Goal: Navigation & Orientation: Find specific page/section

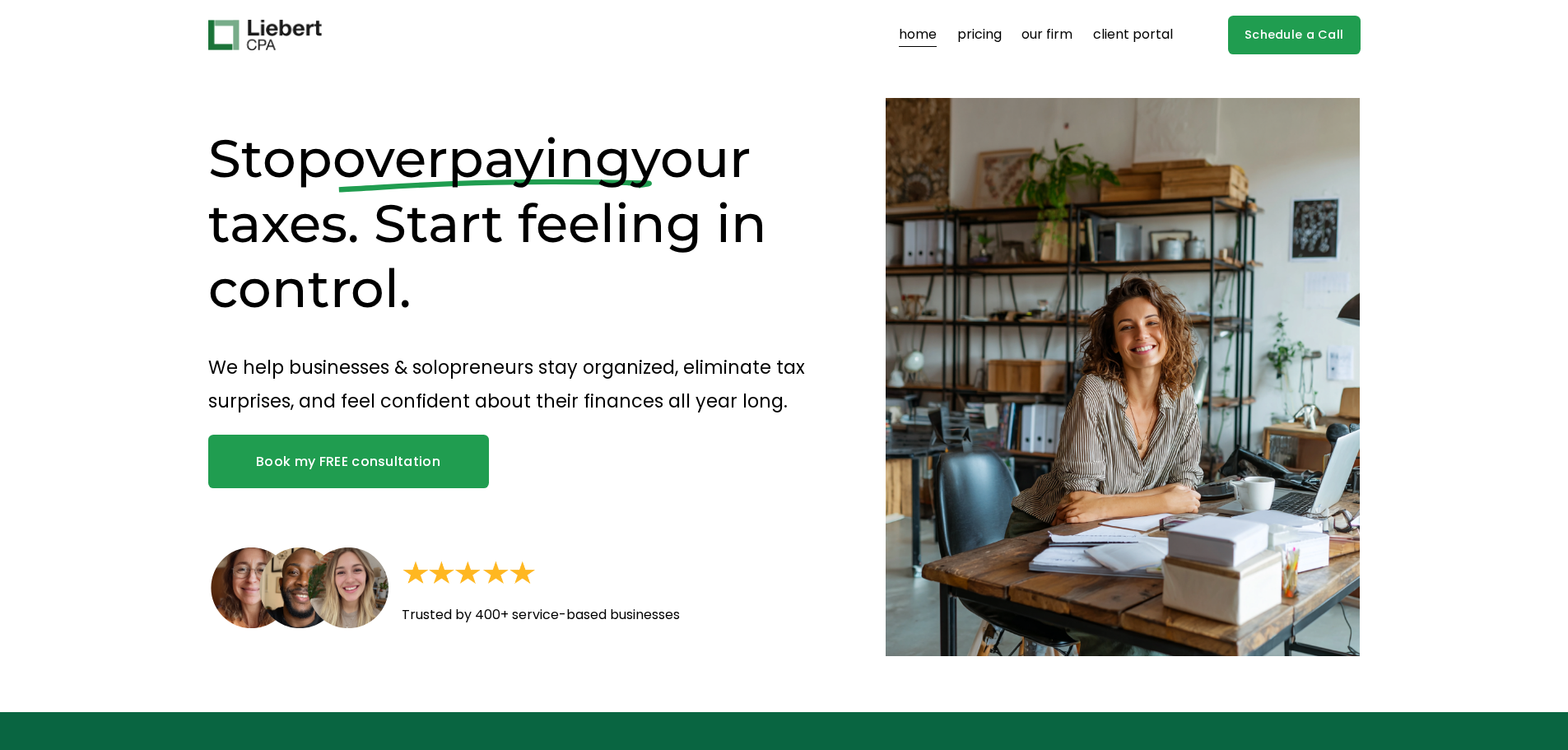
click at [1115, 29] on link "client portal" at bounding box center [1132, 35] width 80 height 27
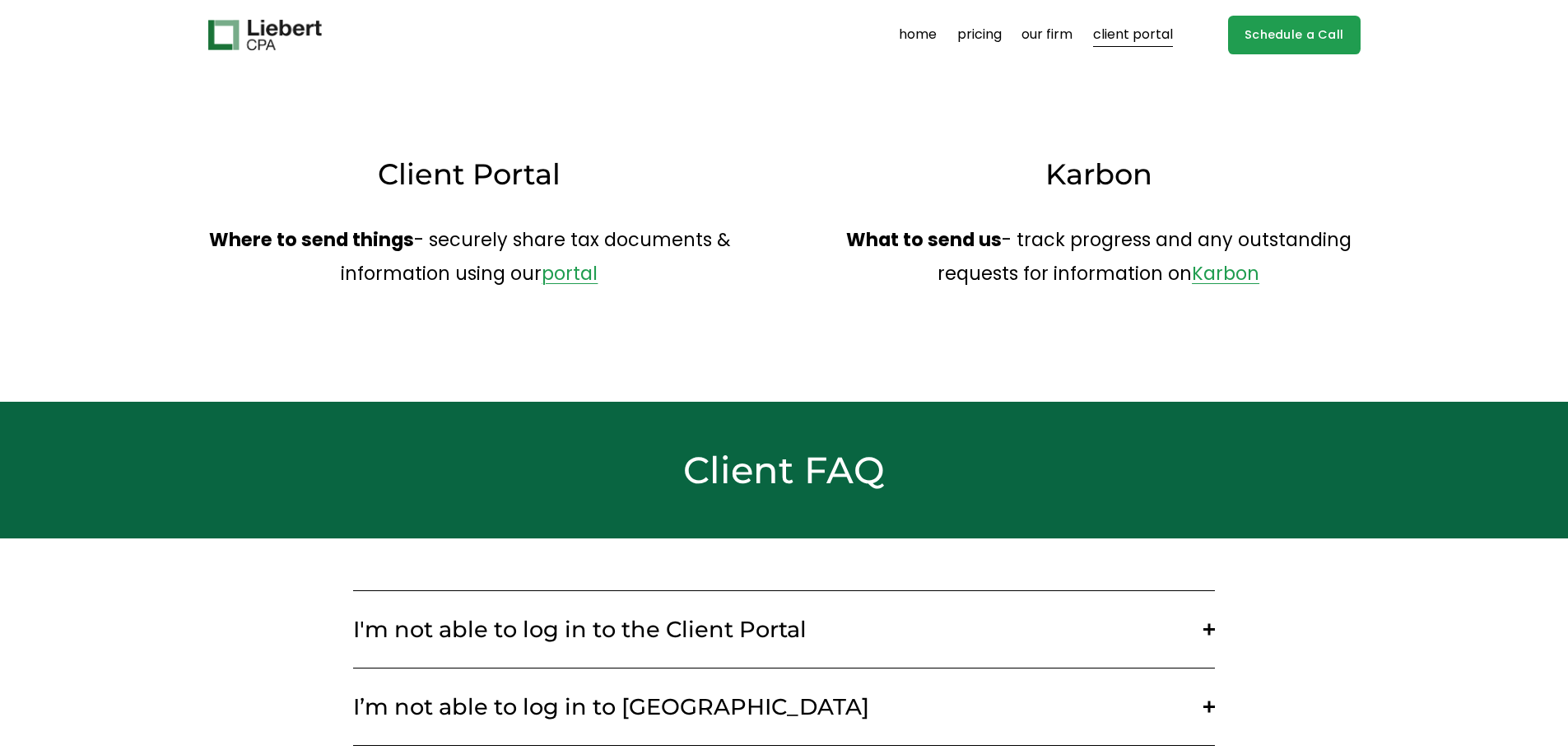
click at [577, 272] on link "portal" at bounding box center [570, 274] width 56 height 27
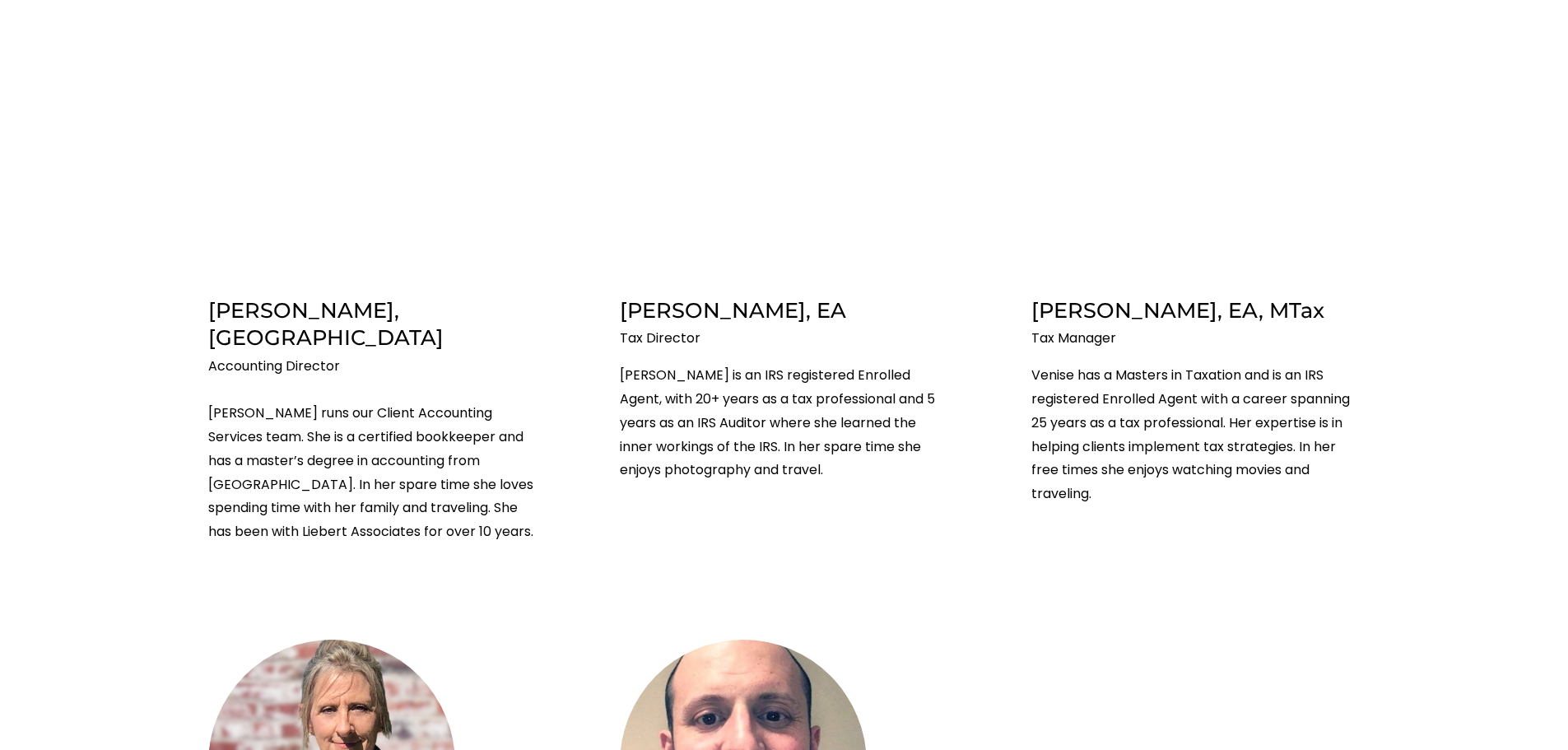
scroll to position [1564, 0]
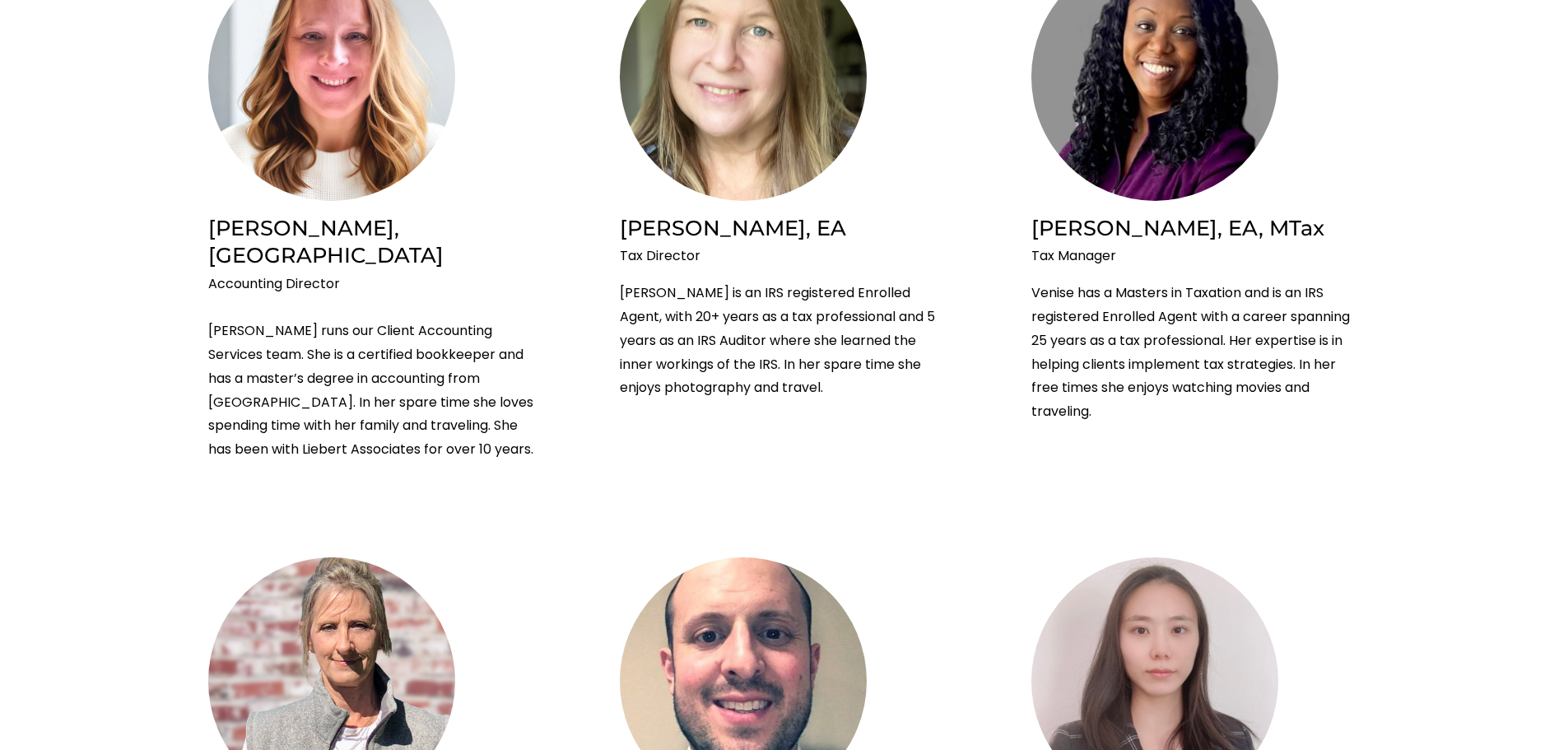
click at [1174, 125] on img at bounding box center [1155, 77] width 247 height 248
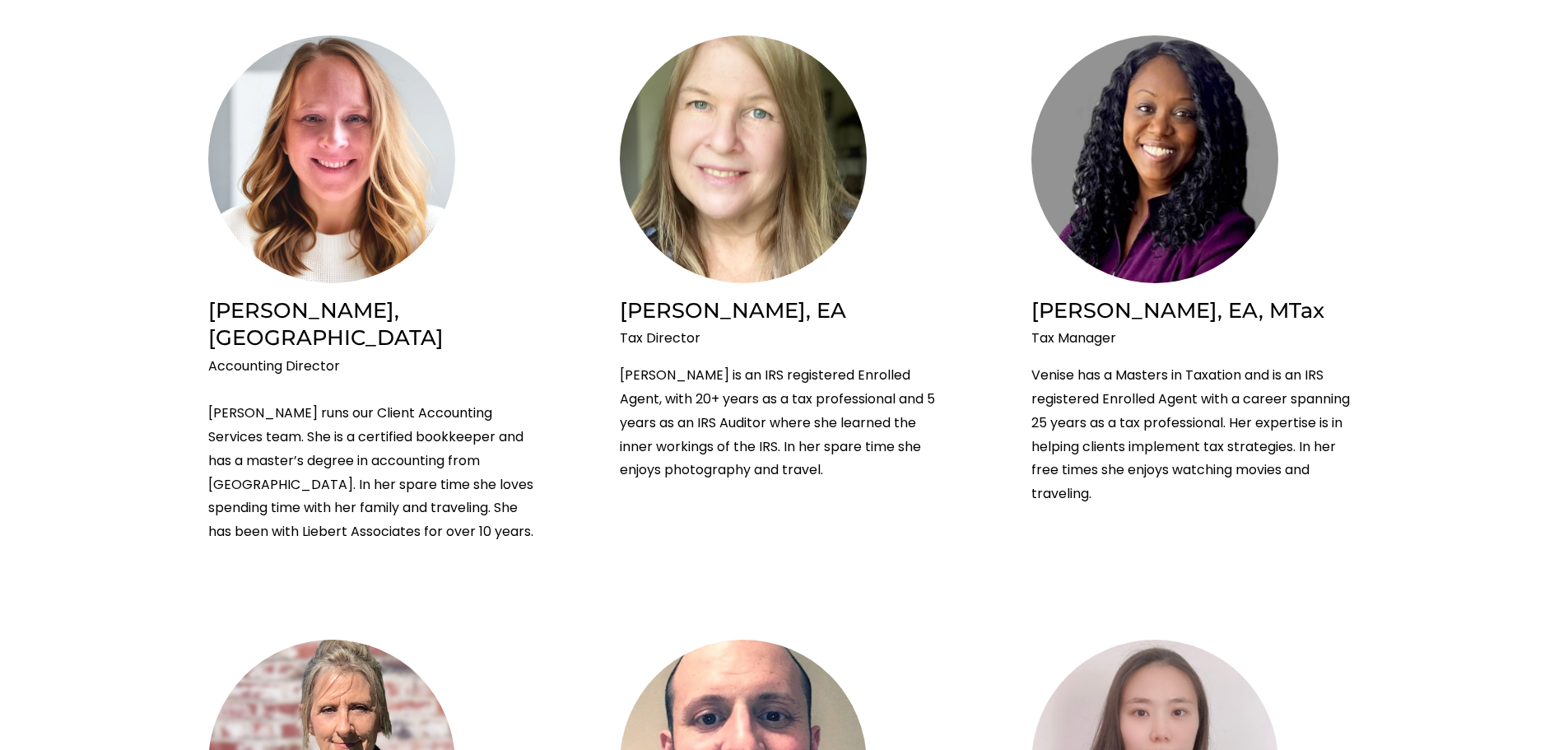
scroll to position [1399, 0]
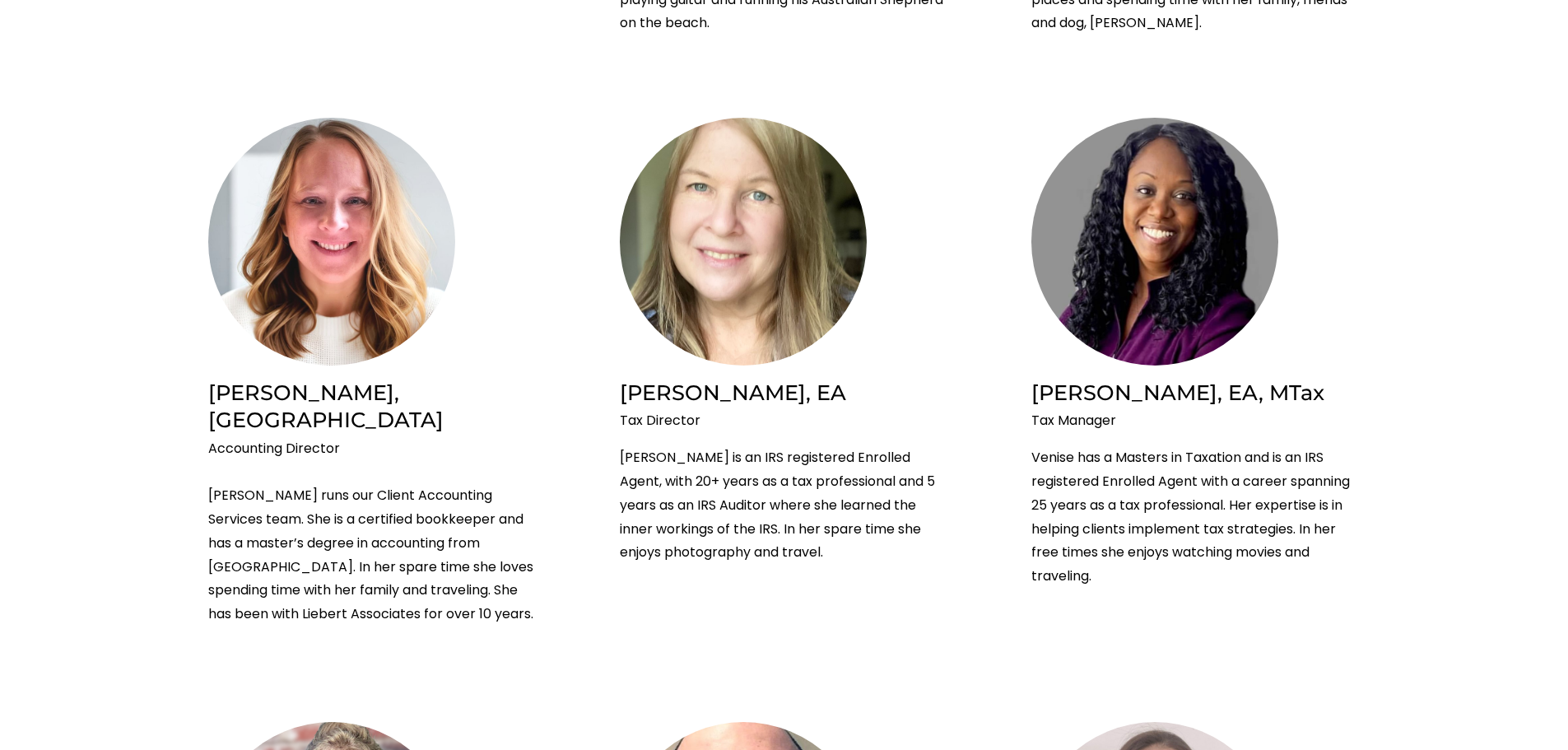
click at [1146, 233] on img at bounding box center [1155, 241] width 247 height 248
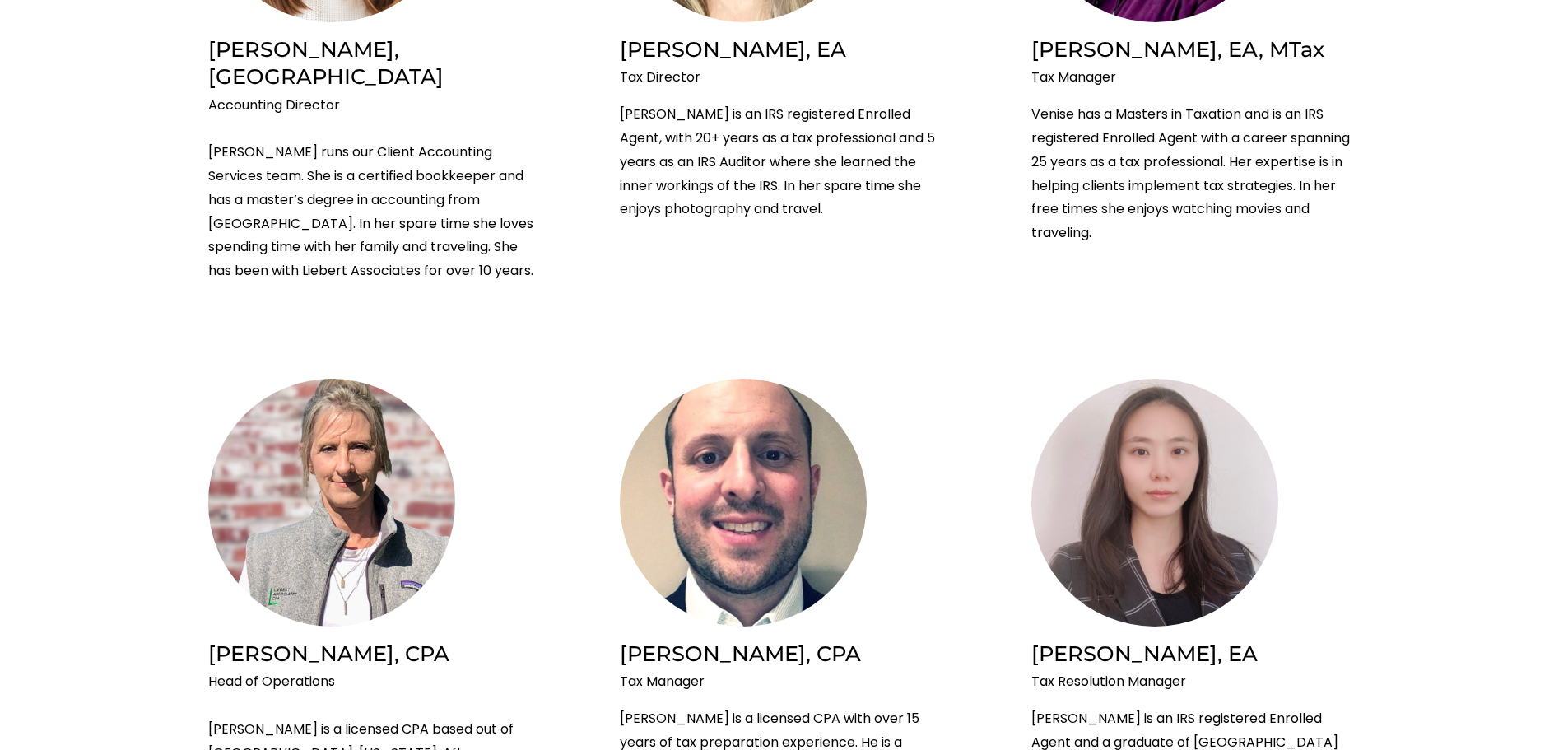
scroll to position [1729, 0]
